Goal: Information Seeking & Learning: Learn about a topic

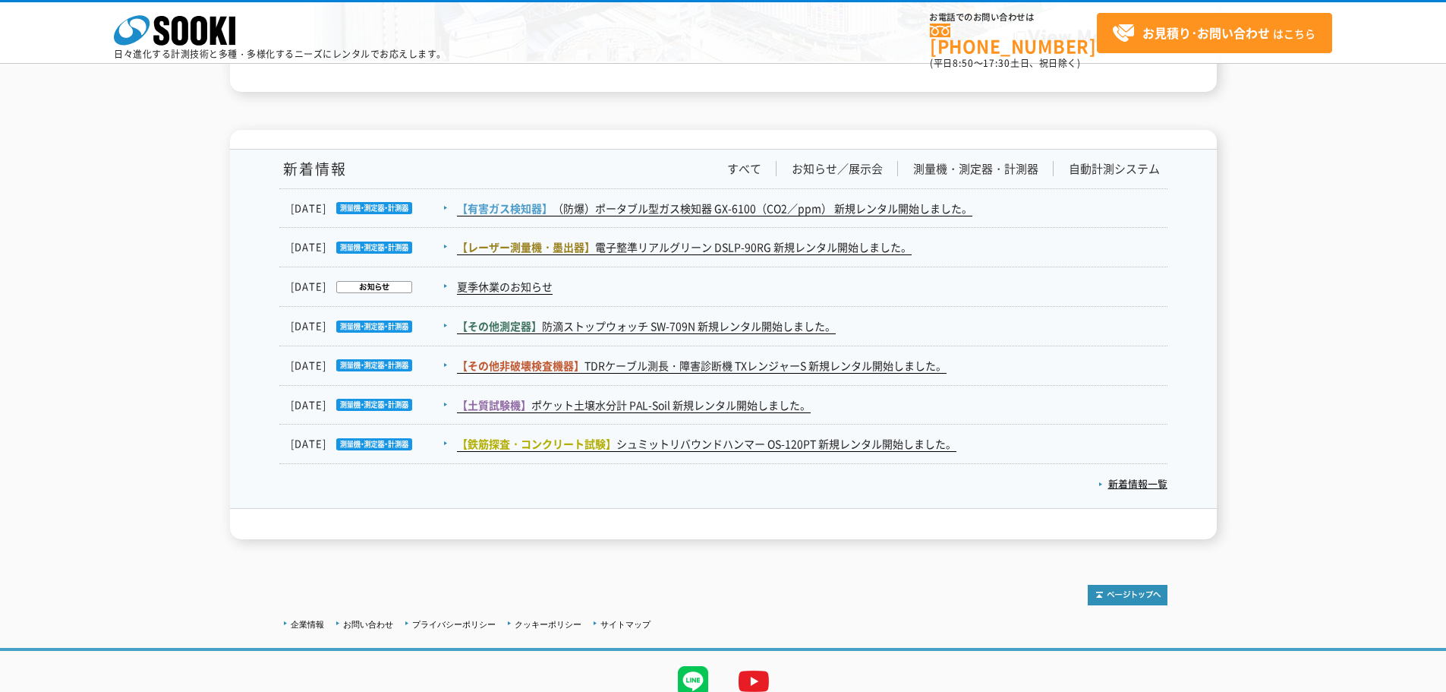
scroll to position [2492, 0]
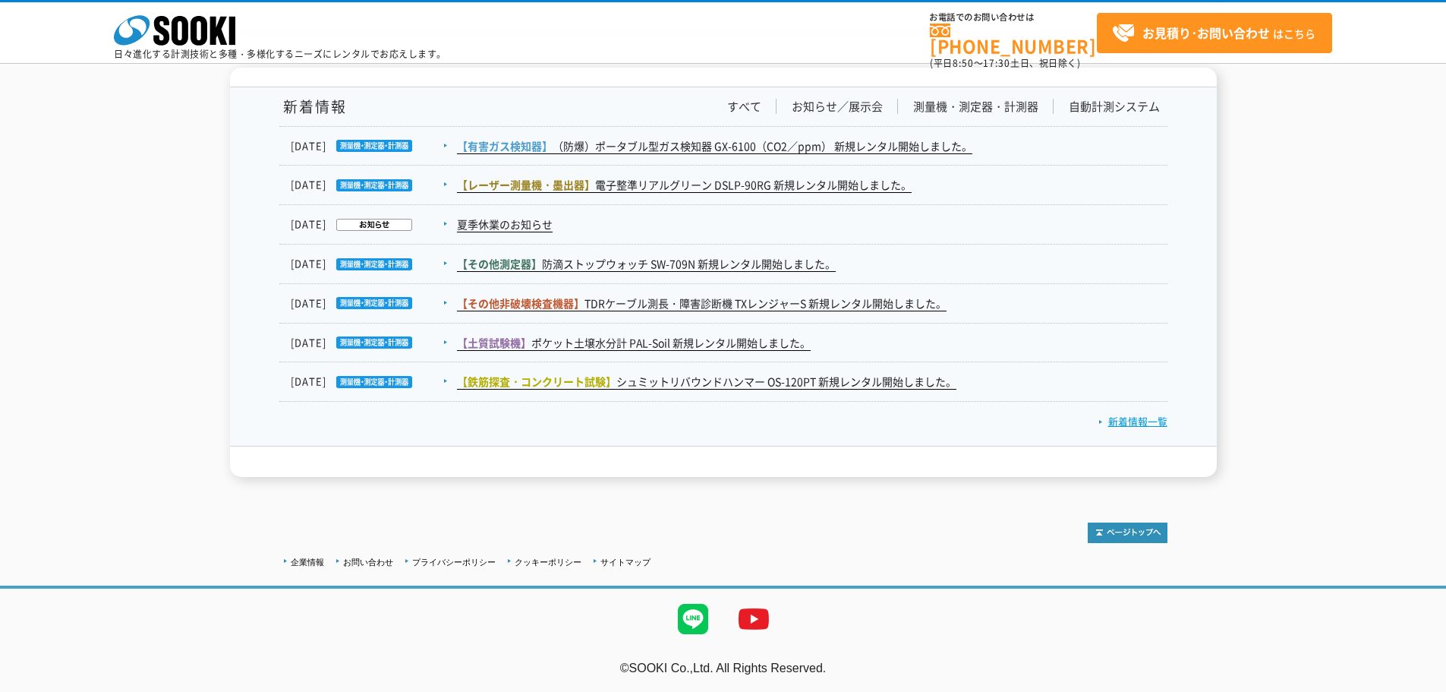
click at [1127, 421] on link "新着情報一覧" at bounding box center [1133, 421] width 69 height 14
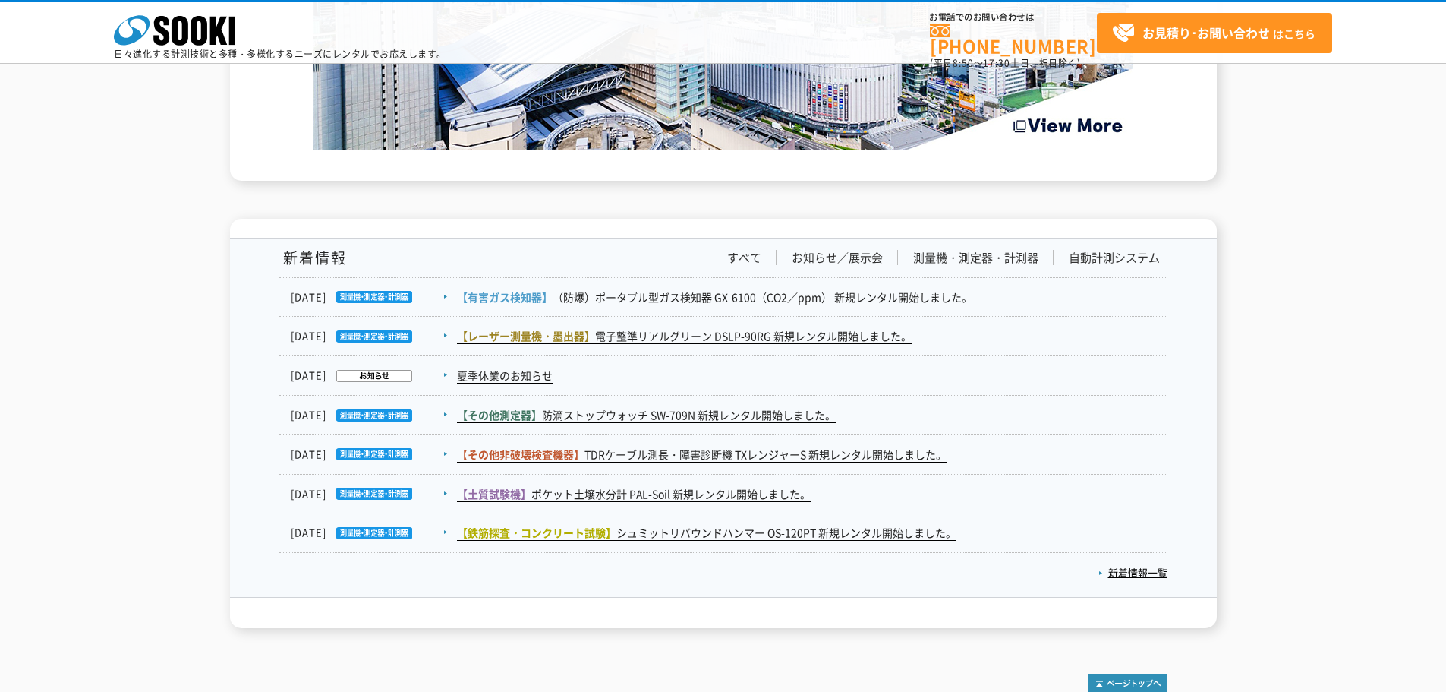
scroll to position [2417, 0]
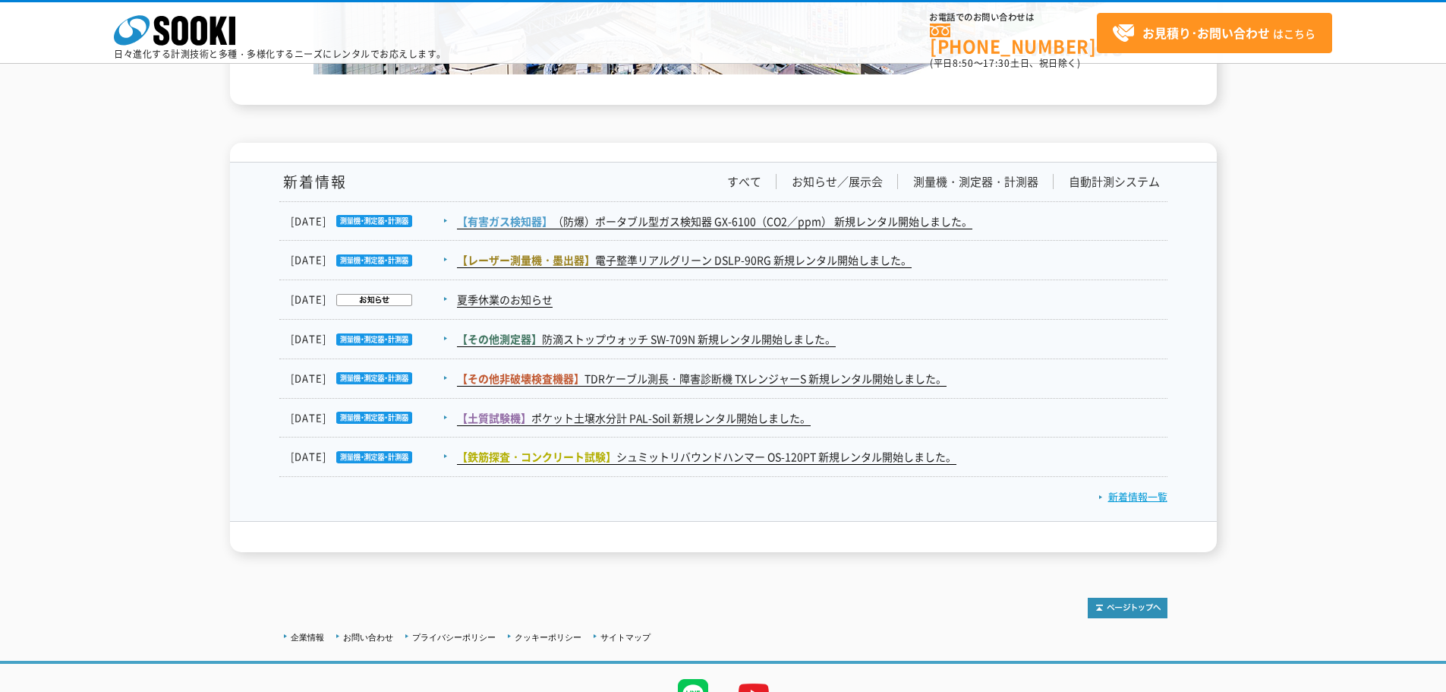
click at [1152, 495] on link "新着情報一覧" at bounding box center [1133, 496] width 69 height 14
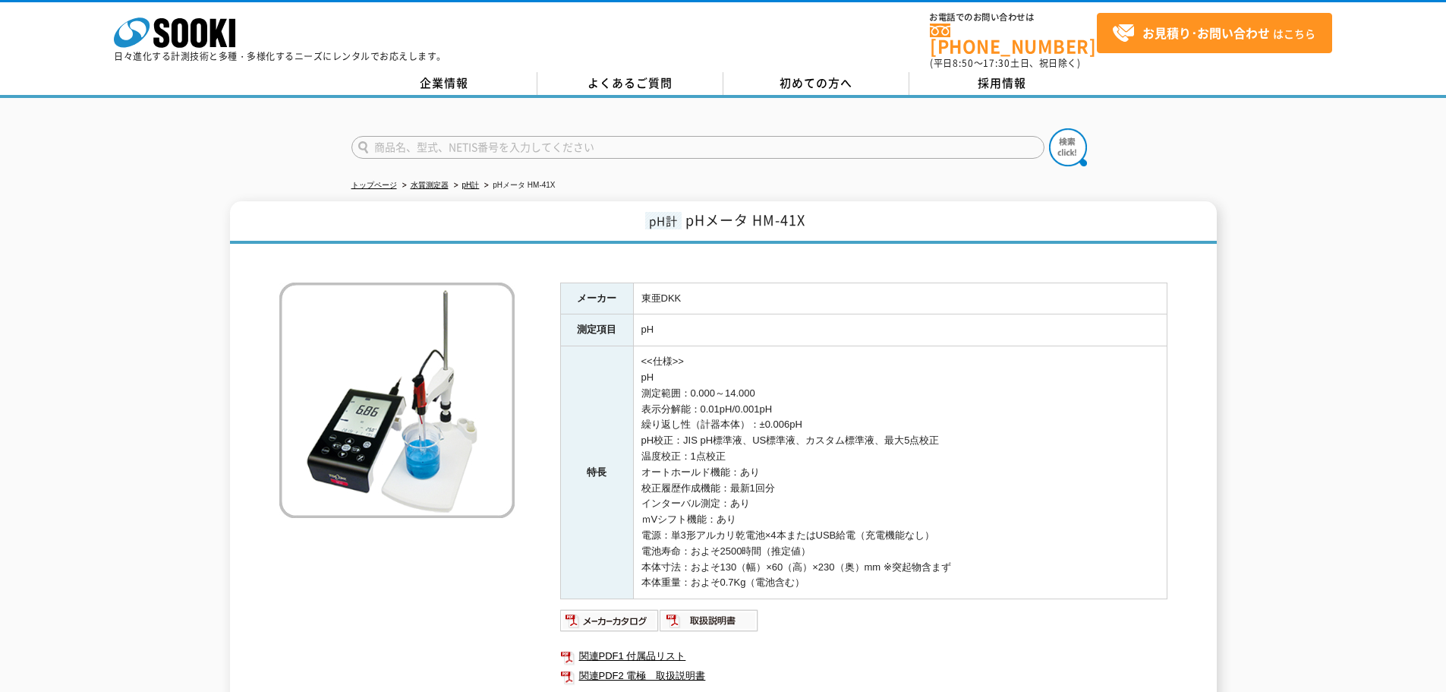
scroll to position [76, 0]
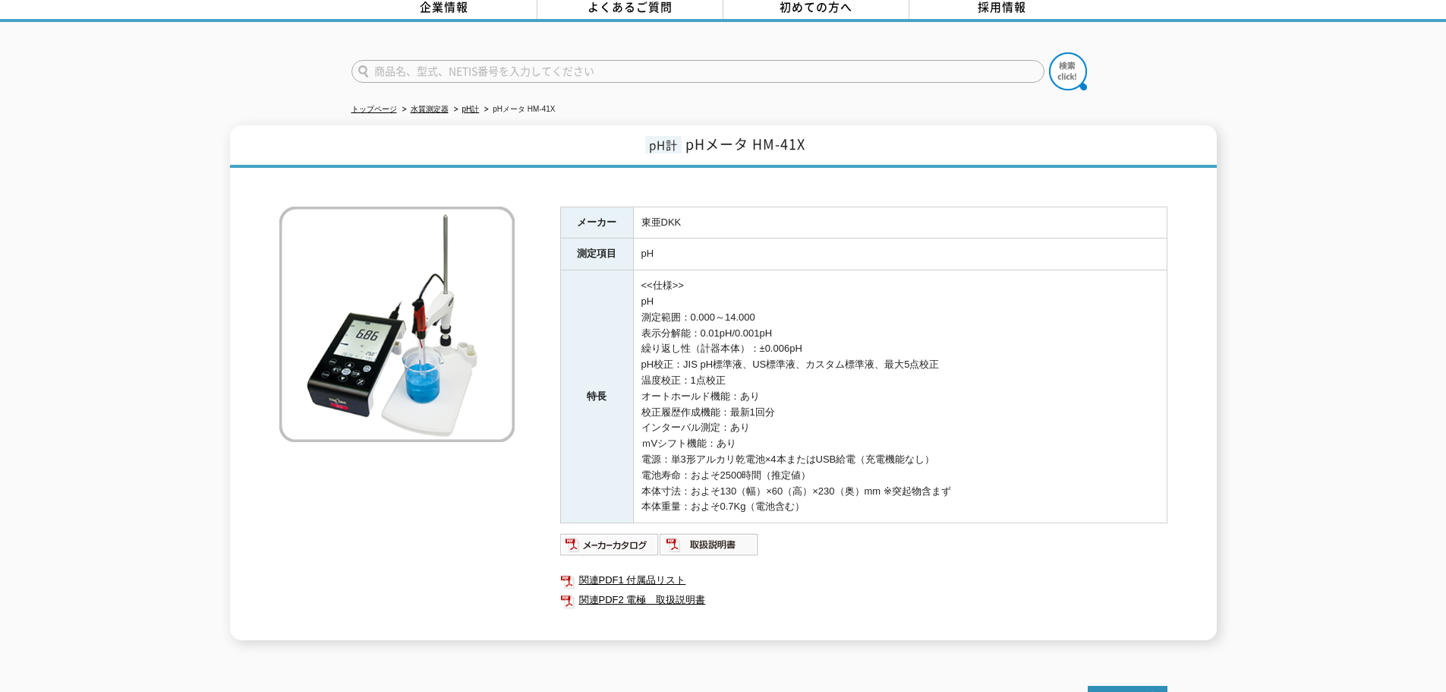
drag, startPoint x: 404, startPoint y: 315, endPoint x: 530, endPoint y: 238, distance: 147.5
click at [530, 238] on div "メーカー 東亜DKK 測定項目 pH 特長 <<仕様>> pH 測定範囲：0.000～14.000 表示分解能：0.01pH/0.001pH 繰り返し性（計器…" at bounding box center [723, 407] width 888 height 465
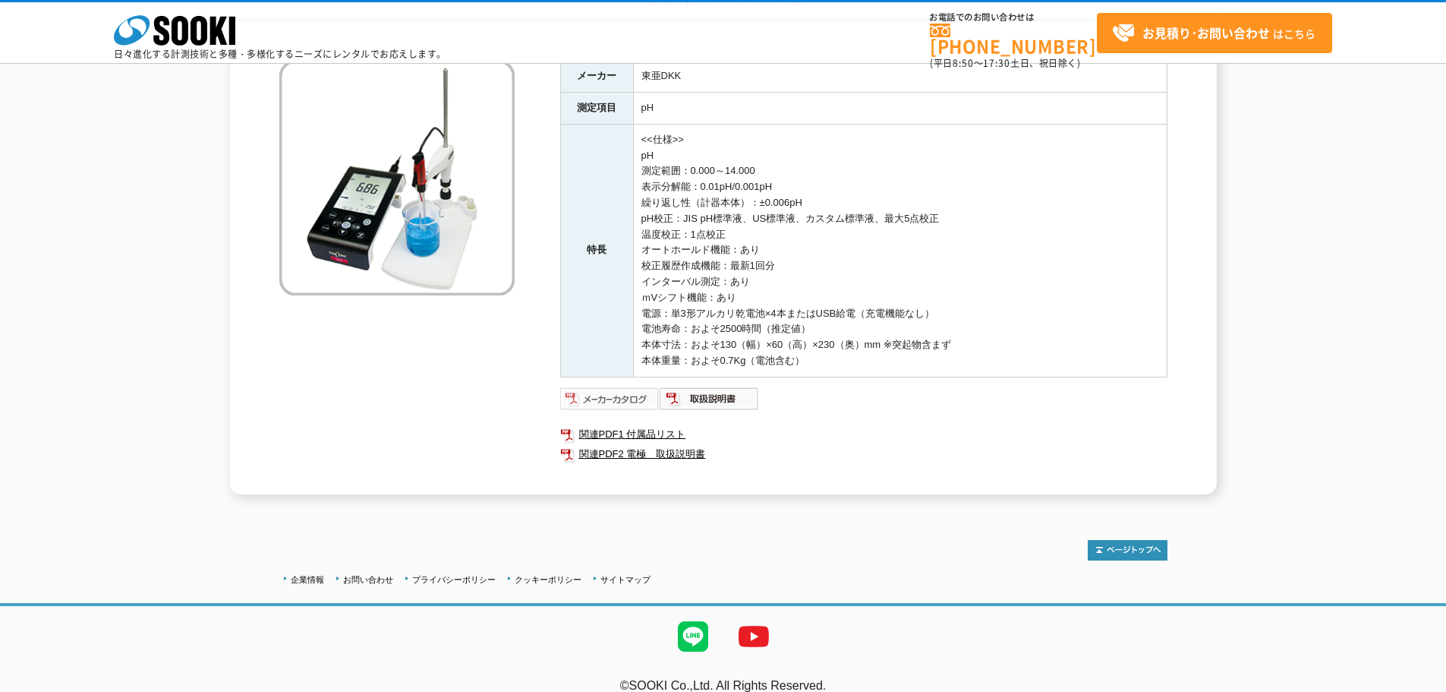
click at [627, 399] on img at bounding box center [609, 398] width 99 height 24
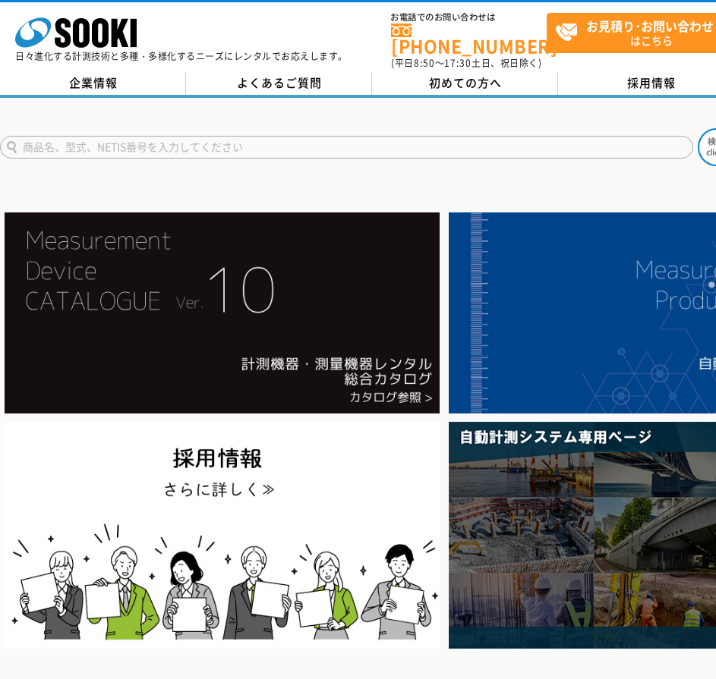
click at [361, 136] on input "text" at bounding box center [346, 147] width 693 height 23
type input "商品名、型式、NETIS番号を入力してください"
click at [629, 136] on input "text" at bounding box center [346, 147] width 693 height 23
paste input "ｐＨメータ ＨＭ－４１Ｘ"
type input "ｐＨメータ ＨＭ－４１Ｘ"
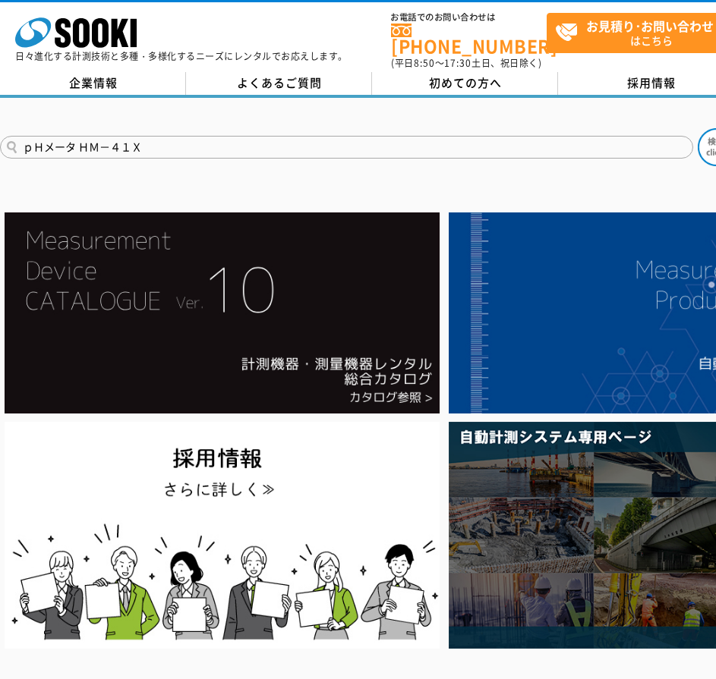
click at [698, 128] on button at bounding box center [717, 147] width 38 height 38
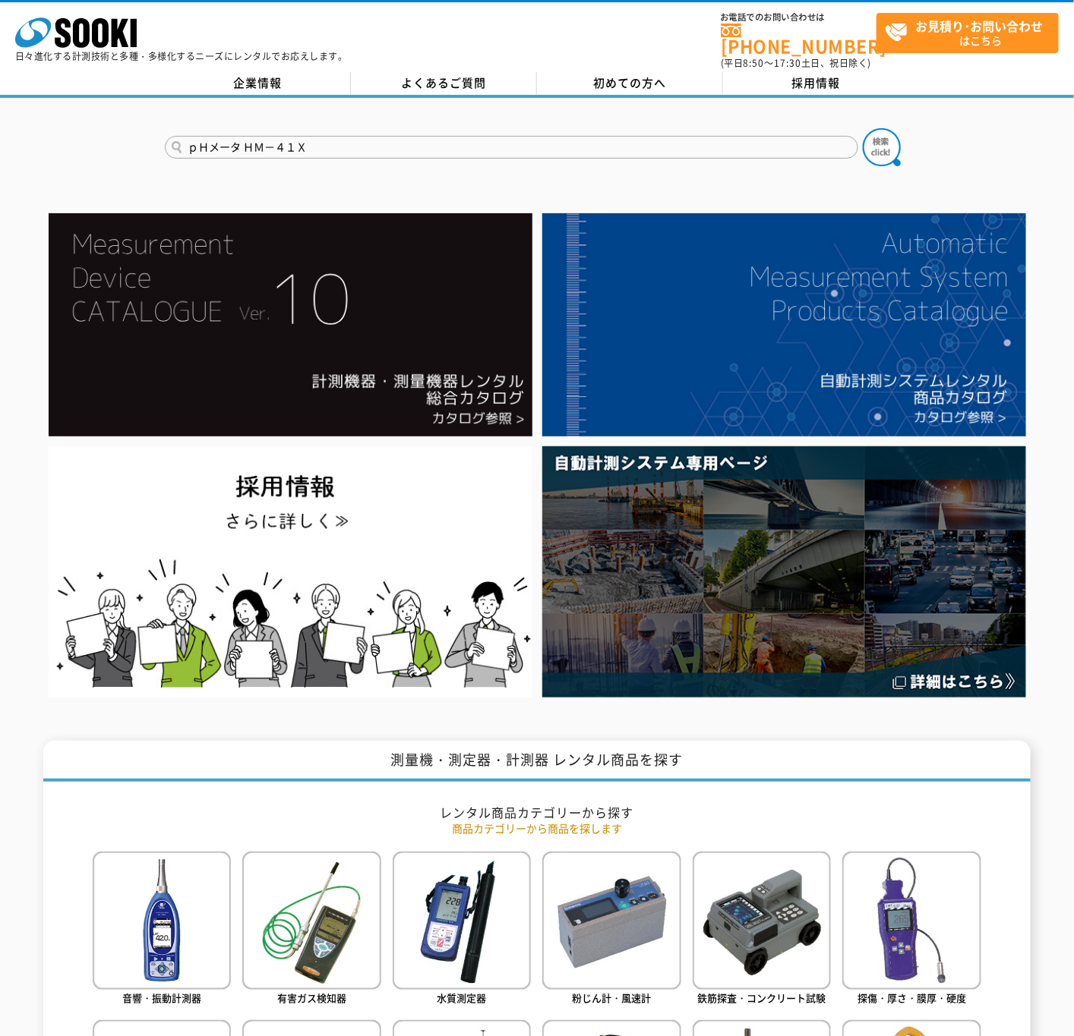
drag, startPoint x: 326, startPoint y: 137, endPoint x: 101, endPoint y: 141, distance: 224.8
click at [110, 139] on div "ｐＨメータ ＨＭ－４１Ｘ" at bounding box center [537, 134] width 1074 height 73
type input "商品名、型式、NETIS番号を入力してください"
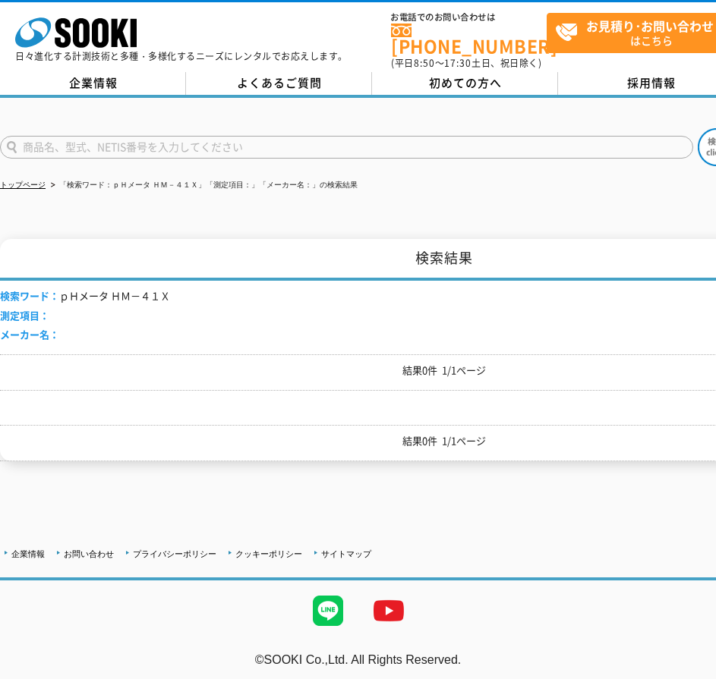
click at [125, 288] on li "検索ワード： ｐＨメータ ＨＭ－４１Ｘ" at bounding box center [85, 296] width 170 height 16
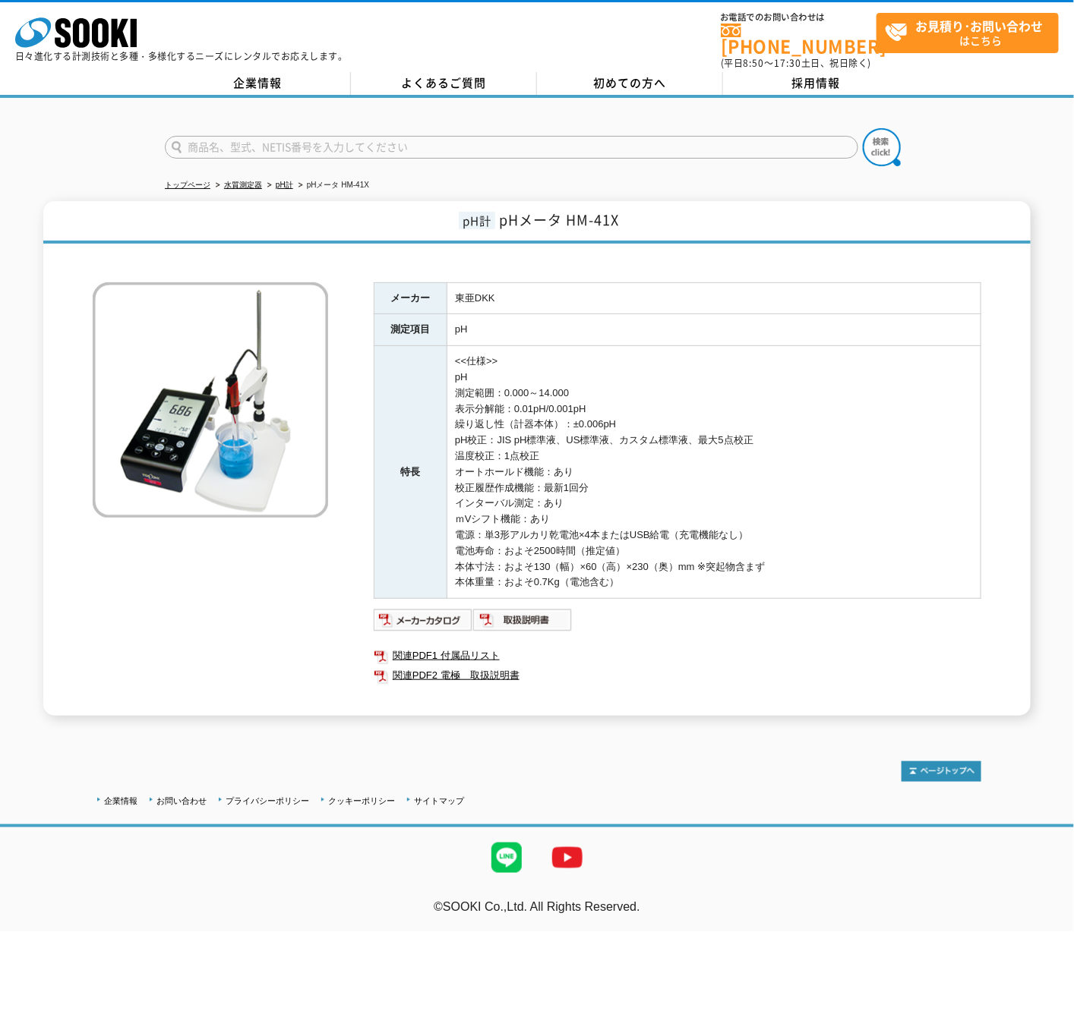
drag, startPoint x: 501, startPoint y: 381, endPoint x: 613, endPoint y: 381, distance: 112.4
click at [609, 381] on td "<<仕様>> pH 測定範囲：0.000～14.000 表示分解能：0.01pH/0.001pH 繰り返し性（計器本体）：±0.006pH pH校正：JIS …" at bounding box center [714, 472] width 534 height 253
copy td "0.000～14.000"
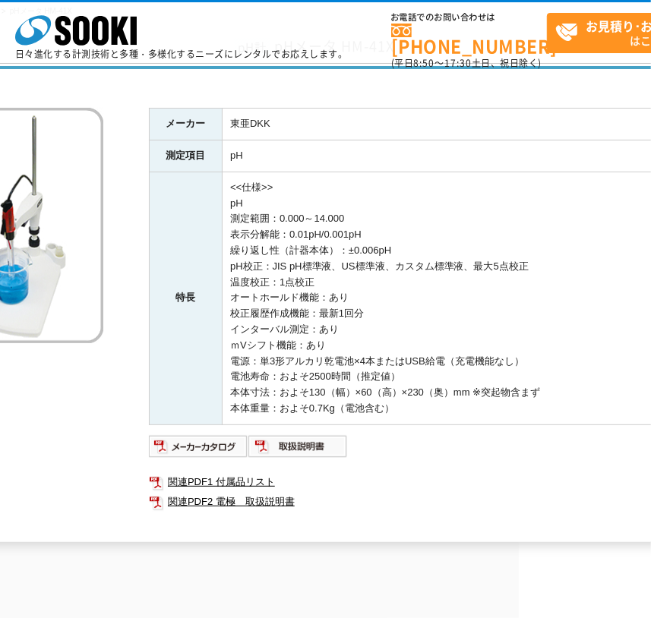
scroll to position [104, 141]
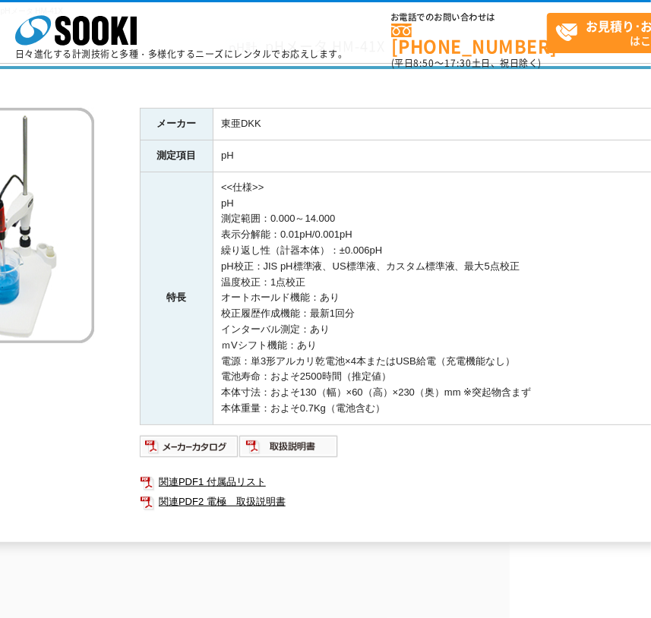
drag, startPoint x: 282, startPoint y: 235, endPoint x: 374, endPoint y: 233, distance: 92.7
click at [374, 233] on td "<<仕様>> pH 測定範囲：0.000～14.000 表示分解能：0.01pH/0.001pH 繰り返し性（計器本体）：±0.006pH pH校正：JIS …" at bounding box center [480, 298] width 534 height 253
copy td "0.01pH/0.001pH"
click at [201, 443] on img at bounding box center [189, 446] width 99 height 24
click at [312, 448] on img at bounding box center [288, 446] width 99 height 24
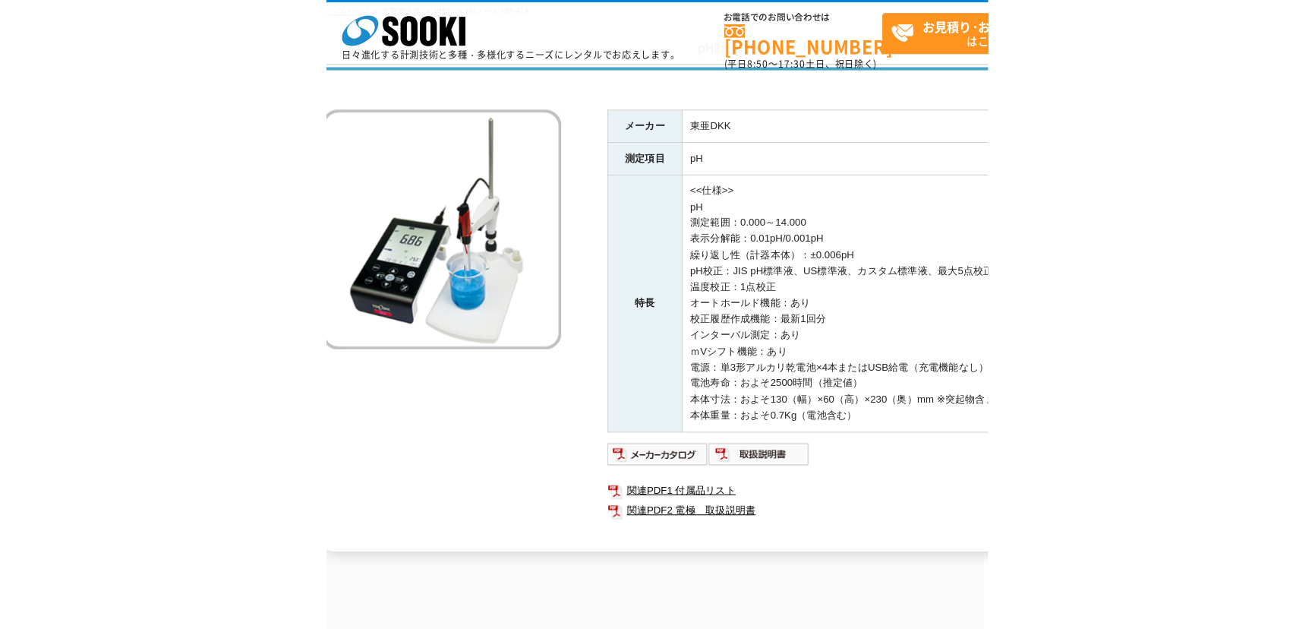
scroll to position [104, 0]
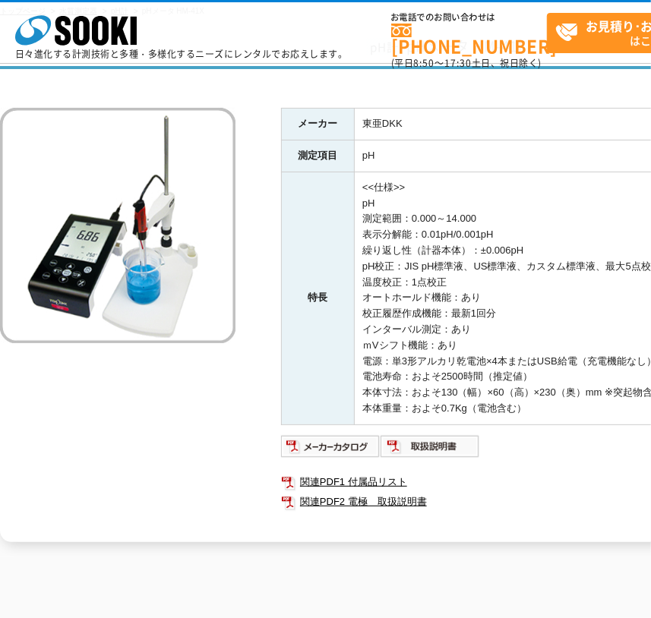
click at [484, 275] on td "<<仕様>> pH 測定範囲：0.000～14.000 表示分解能：0.01pH/0.001pH 繰り返し性（計器本体）：±0.006pH pH校正：JIS …" at bounding box center [622, 298] width 534 height 253
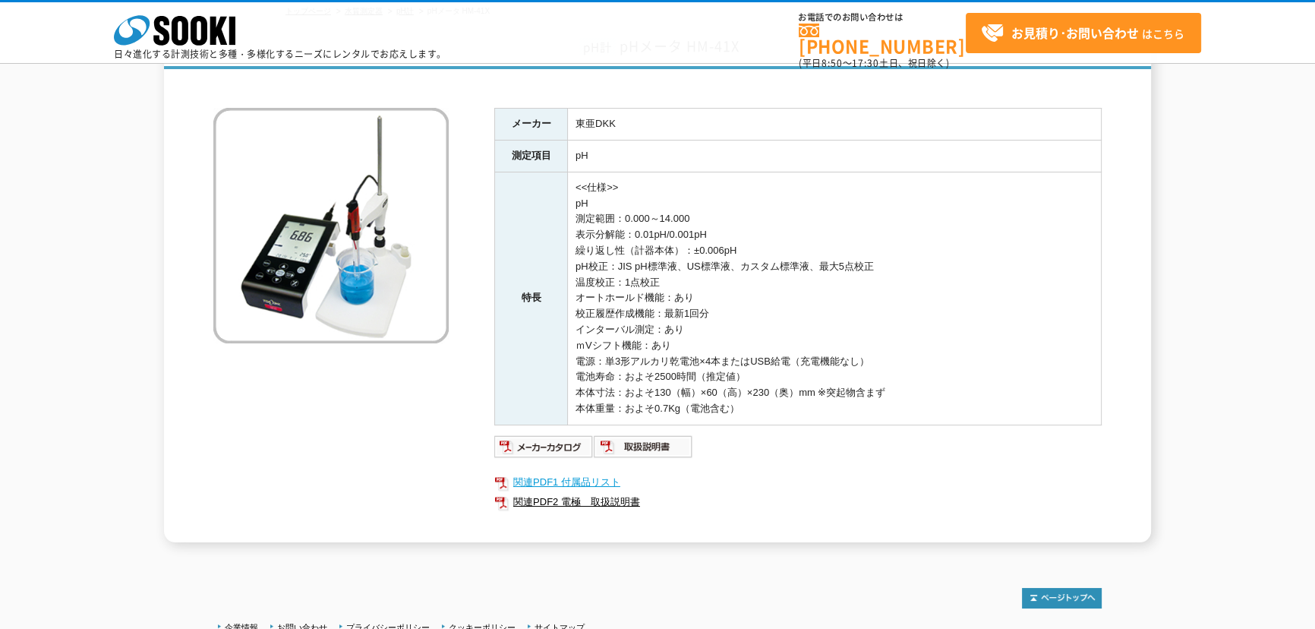
click at [590, 483] on link "関連PDF1 付属品リスト" at bounding box center [797, 482] width 607 height 20
click at [590, 501] on link "関連PDF2 電極　取扱説明書" at bounding box center [797, 502] width 607 height 20
